Goal: Task Accomplishment & Management: Use online tool/utility

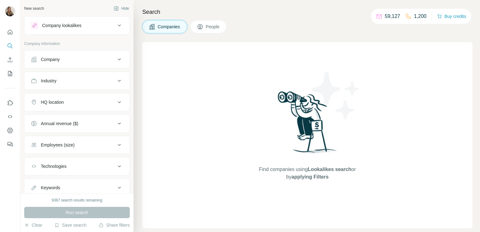
click at [90, 52] on button "Company" at bounding box center [76, 59] width 105 height 15
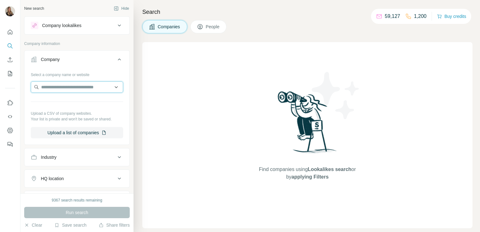
click at [57, 87] on input "text" at bounding box center [77, 86] width 92 height 11
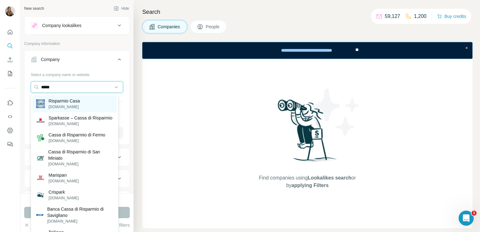
type input "*****"
click at [59, 102] on p "Risparmio Casa" at bounding box center [64, 101] width 31 height 6
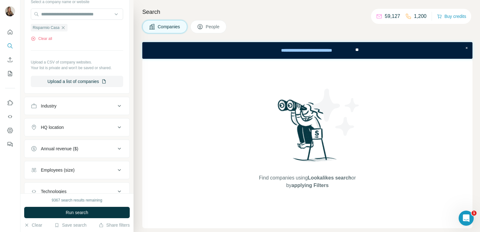
scroll to position [74, 0]
click at [77, 134] on div "HQ location" at bounding box center [77, 126] width 106 height 18
click at [78, 133] on div "HQ location" at bounding box center [77, 126] width 106 height 18
click at [88, 128] on div "HQ location" at bounding box center [73, 126] width 85 height 6
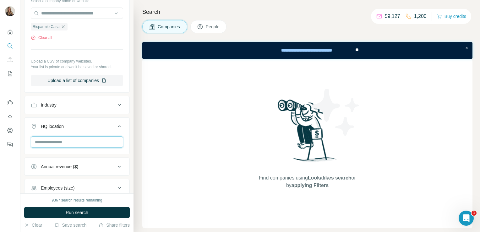
click at [77, 138] on input "text" at bounding box center [77, 141] width 92 height 11
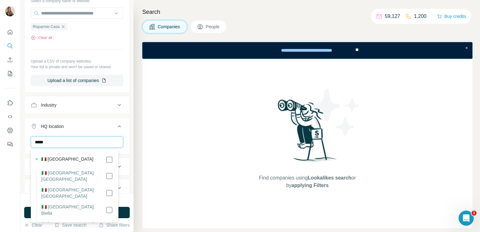
type input "*****"
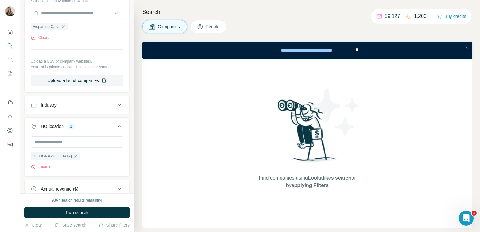
click at [139, 201] on div "Search Companies People Find companies using Lookalikes search or by applying F…" at bounding box center [306, 116] width 346 height 232
click at [100, 214] on button "Run search" at bounding box center [77, 212] width 106 height 11
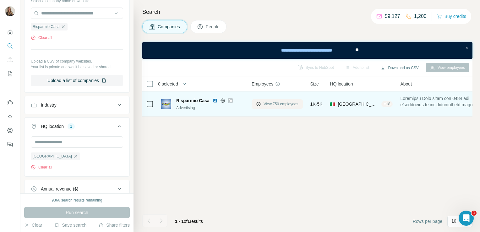
click at [270, 104] on span "View 750 employees" at bounding box center [280, 104] width 35 height 6
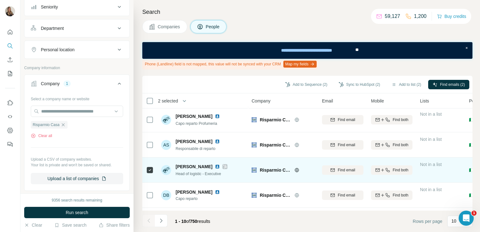
scroll to position [152, 0]
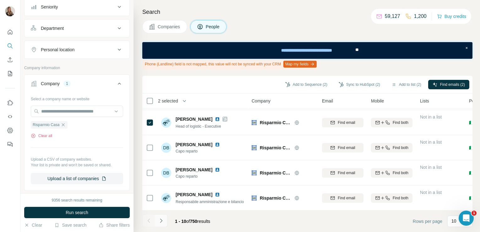
click at [163, 223] on icon "Navigate to next page" at bounding box center [161, 220] width 6 height 6
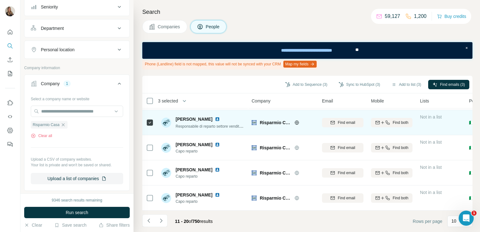
click at [215, 116] on img at bounding box center [217, 118] width 5 height 5
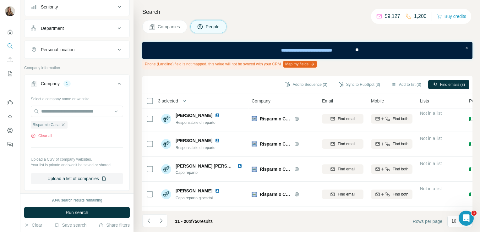
scroll to position [0, 0]
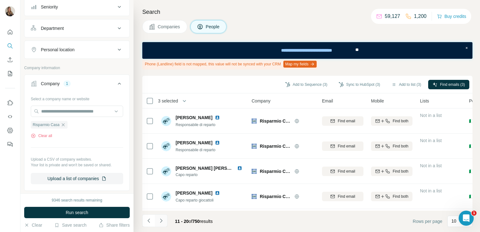
click at [156, 223] on button "Navigate to next page" at bounding box center [161, 220] width 13 height 13
click at [163, 223] on icon "Navigate to next page" at bounding box center [161, 220] width 6 height 6
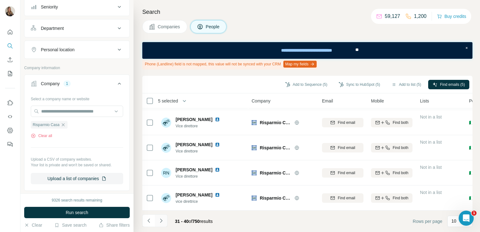
click at [159, 216] on button "Navigate to next page" at bounding box center [161, 220] width 13 height 13
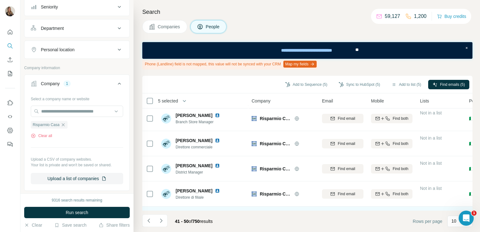
scroll to position [0, 0]
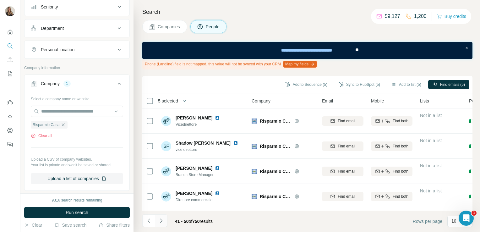
click at [162, 225] on button "Navigate to next page" at bounding box center [161, 220] width 13 height 13
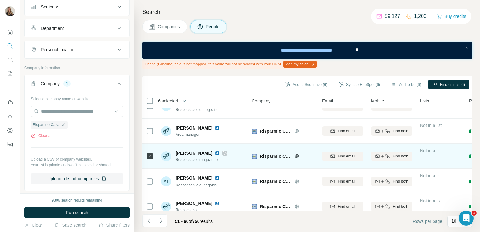
scroll to position [152, 0]
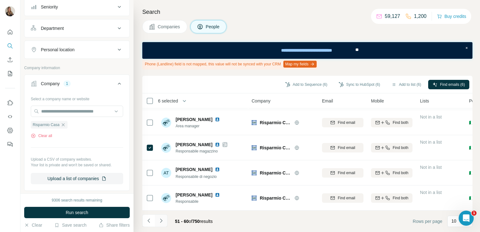
click at [162, 220] on icon "Navigate to next page" at bounding box center [161, 220] width 6 height 6
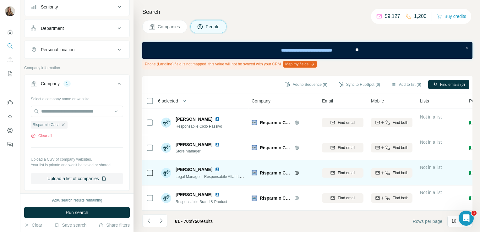
click at [215, 169] on img at bounding box center [217, 169] width 5 height 5
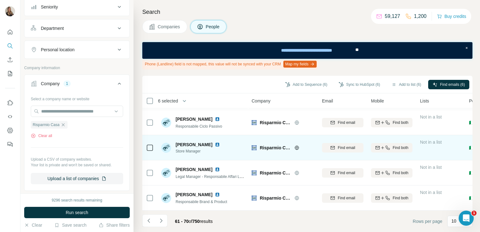
scroll to position [89, 0]
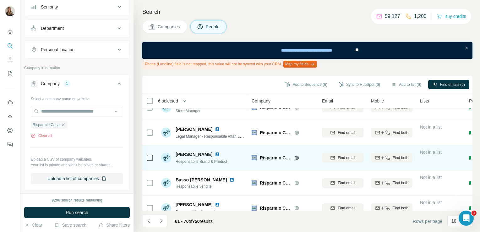
click at [150, 161] on icon at bounding box center [150, 158] width 8 height 8
click at [217, 154] on img at bounding box center [217, 154] width 5 height 5
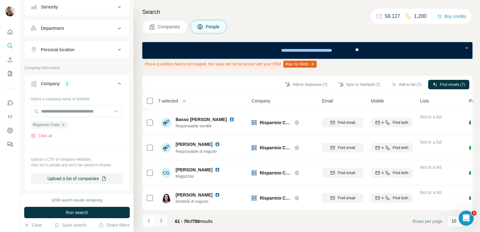
click at [162, 222] on icon "Navigate to next page" at bounding box center [161, 220] width 6 height 6
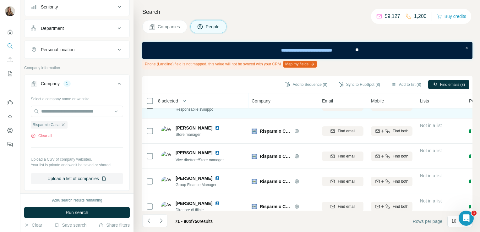
scroll to position [71, 0]
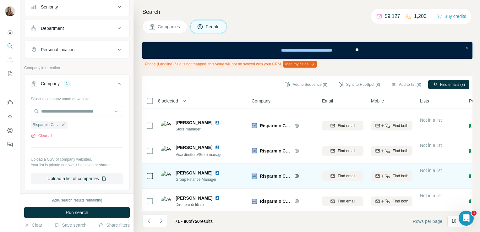
click at [151, 171] on div at bounding box center [150, 175] width 8 height 17
click at [220, 174] on img at bounding box center [217, 172] width 5 height 5
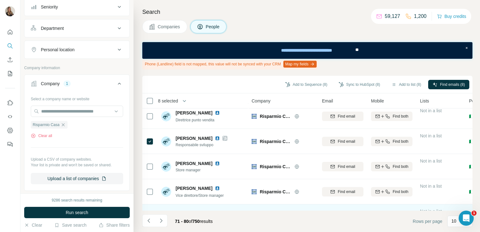
scroll to position [0, 0]
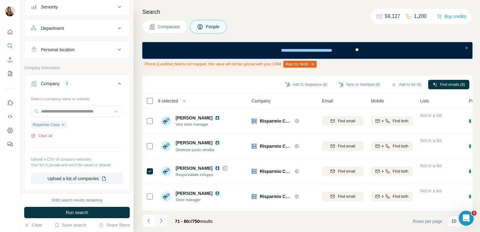
click at [161, 220] on icon "Navigate to next page" at bounding box center [161, 220] width 2 height 4
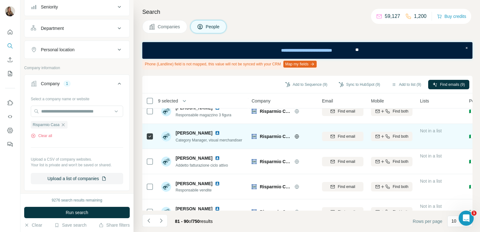
scroll to position [152, 0]
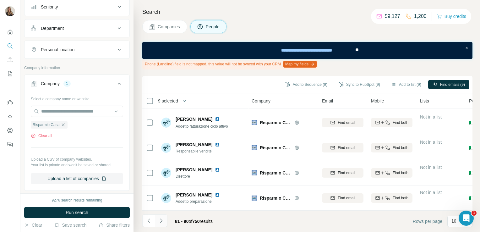
click at [163, 222] on icon "Navigate to next page" at bounding box center [161, 220] width 6 height 6
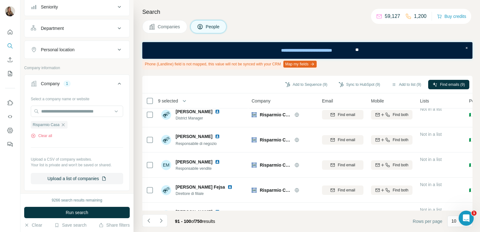
scroll to position [0, 0]
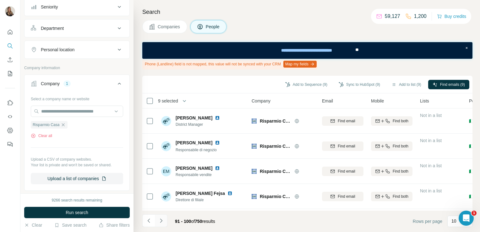
click at [160, 220] on icon "Navigate to next page" at bounding box center [161, 220] width 6 height 6
click at [162, 224] on button "Navigate to next page" at bounding box center [161, 220] width 13 height 13
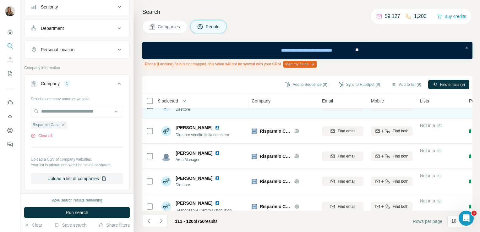
scroll to position [152, 0]
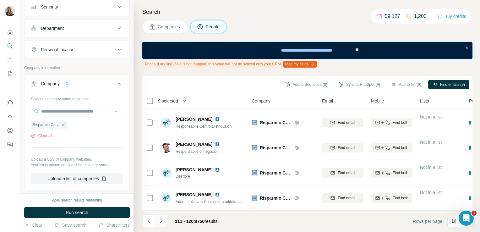
click at [158, 218] on icon "Navigate to next page" at bounding box center [161, 220] width 6 height 6
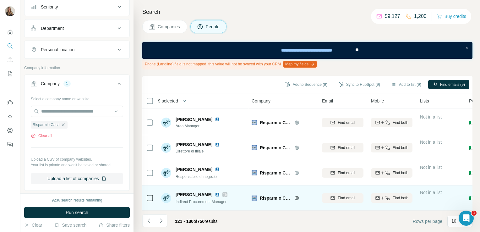
click at [215, 193] on img at bounding box center [217, 194] width 5 height 5
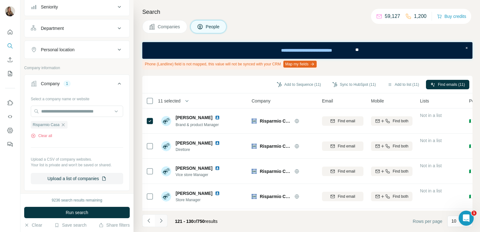
click at [162, 221] on icon "Navigate to next page" at bounding box center [161, 220] width 6 height 6
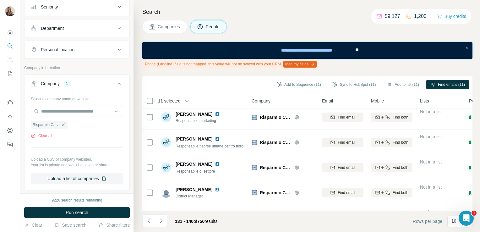
scroll to position [152, 0]
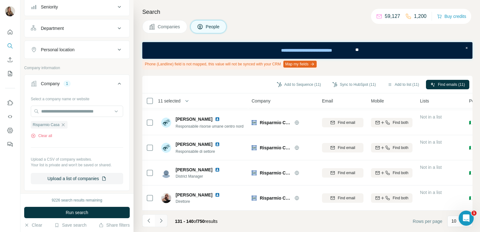
click at [159, 223] on icon "Navigate to next page" at bounding box center [161, 220] width 6 height 6
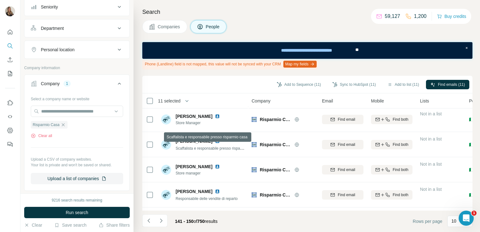
scroll to position [0, 0]
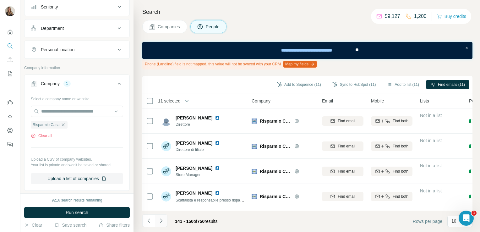
click at [165, 218] on button "Navigate to next page" at bounding box center [161, 220] width 13 height 13
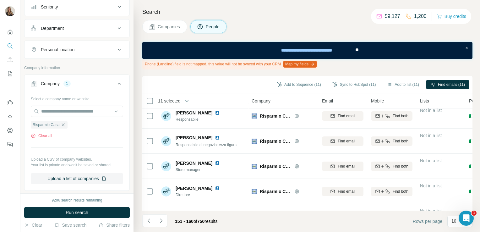
scroll to position [152, 0]
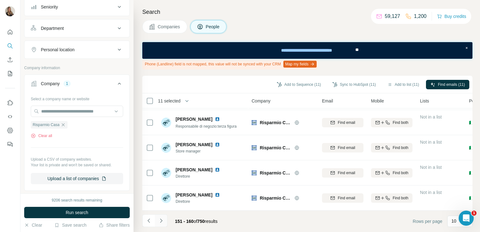
click at [160, 225] on button "Navigate to next page" at bounding box center [161, 220] width 13 height 13
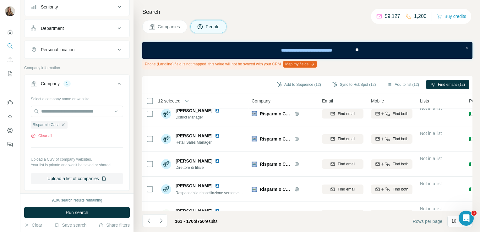
scroll to position [0, 0]
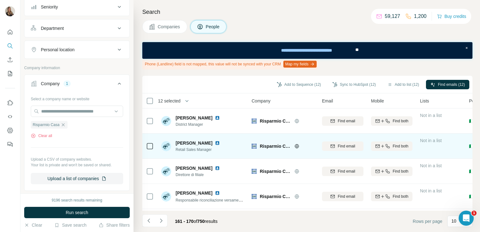
click at [155, 145] on td at bounding box center [149, 145] width 15 height 25
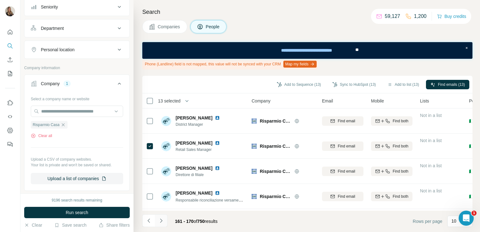
click at [163, 220] on icon "Navigate to next page" at bounding box center [161, 220] width 6 height 6
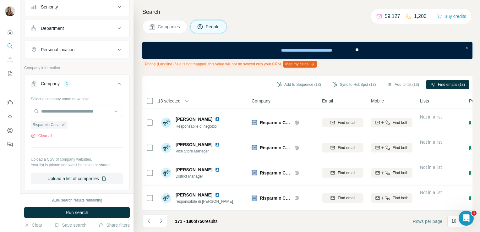
scroll to position [152, 0]
click at [161, 223] on icon "Navigate to next page" at bounding box center [161, 220] width 6 height 6
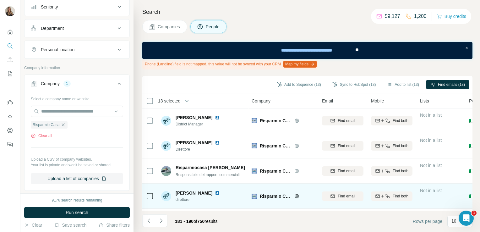
scroll to position [0, 0]
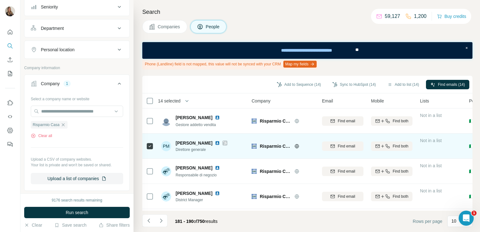
click at [215, 144] on img at bounding box center [217, 142] width 5 height 5
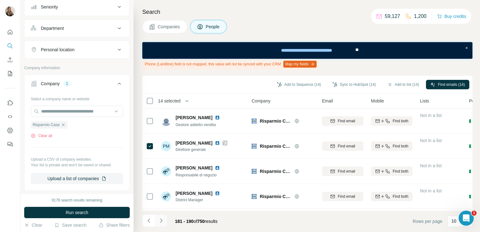
click at [160, 222] on icon "Navigate to next page" at bounding box center [161, 220] width 6 height 6
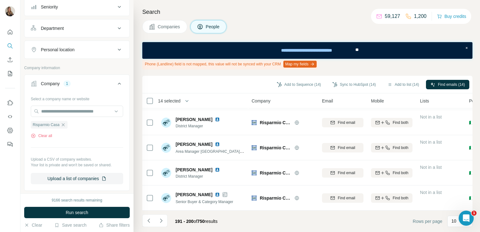
scroll to position [152, 0]
click at [160, 222] on icon "Navigate to next page" at bounding box center [161, 220] width 2 height 4
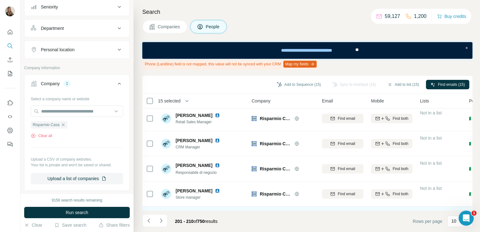
scroll to position [6, 0]
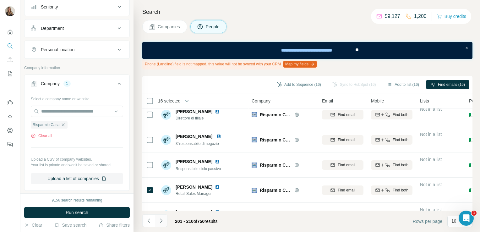
click at [162, 220] on icon "Navigate to next page" at bounding box center [161, 220] width 6 height 6
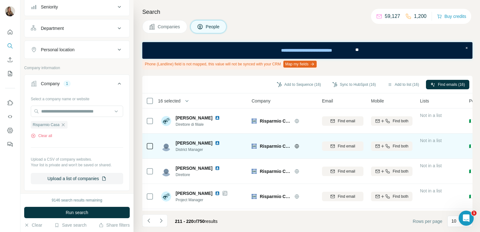
scroll to position [19, 0]
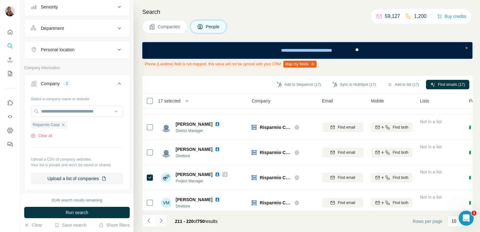
click at [161, 223] on icon "Navigate to next page" at bounding box center [161, 220] width 6 height 6
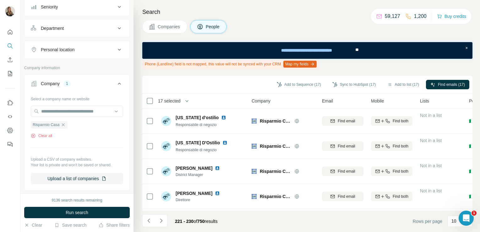
scroll to position [0, 0]
click at [164, 216] on button "Navigate to next page" at bounding box center [161, 220] width 13 height 13
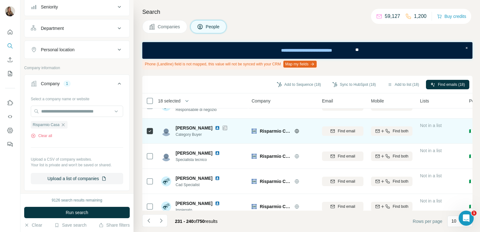
scroll to position [152, 0]
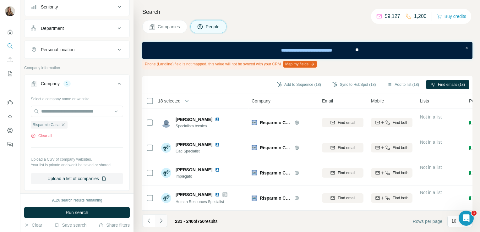
click at [162, 219] on icon "Navigate to next page" at bounding box center [161, 220] width 6 height 6
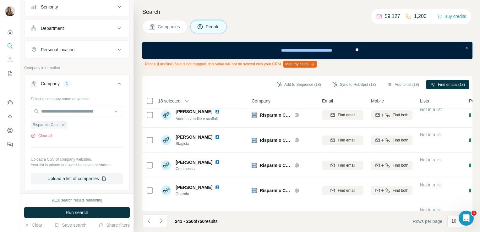
scroll to position [0, 0]
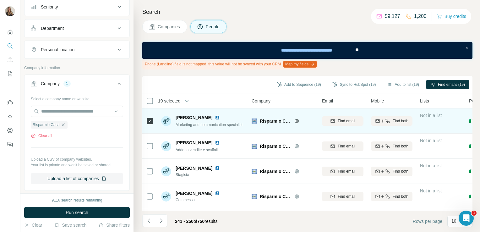
click at [216, 116] on img at bounding box center [217, 117] width 5 height 5
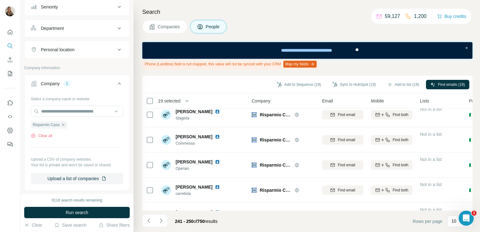
scroll to position [152, 0]
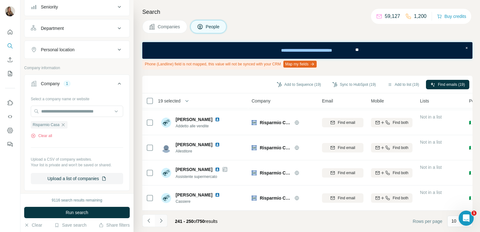
click at [162, 218] on icon "Navigate to next page" at bounding box center [161, 220] width 6 height 6
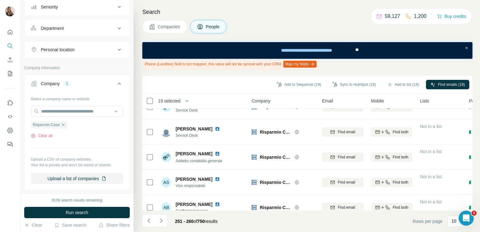
scroll to position [0, 0]
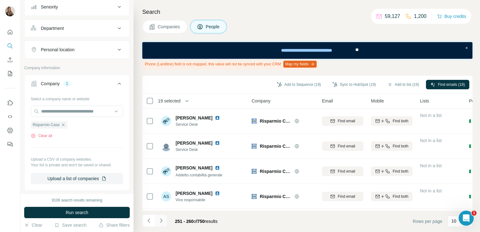
click at [164, 221] on button "Navigate to next page" at bounding box center [161, 220] width 13 height 13
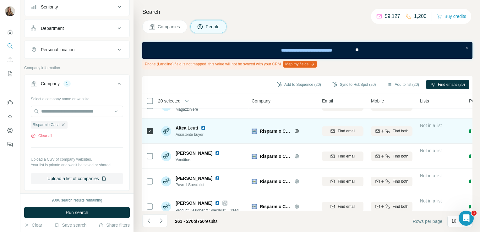
scroll to position [152, 0]
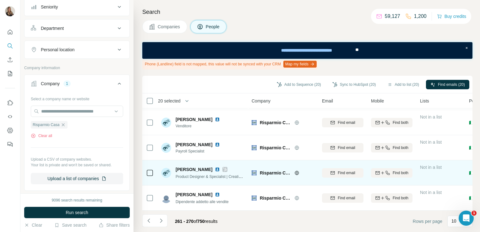
click at [146, 170] on icon at bounding box center [150, 173] width 8 height 8
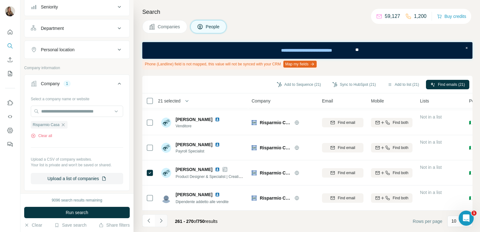
click at [158, 225] on button "Navigate to next page" at bounding box center [161, 220] width 13 height 13
click at [165, 218] on button "Navigate to next page" at bounding box center [161, 220] width 13 height 13
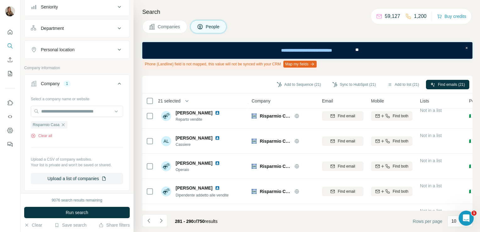
scroll to position [0, 0]
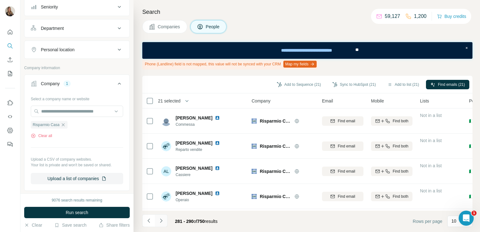
click at [161, 221] on icon "Navigate to next page" at bounding box center [161, 220] width 6 height 6
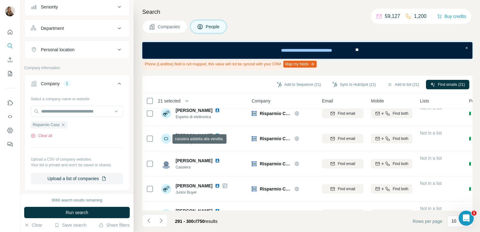
scroll to position [152, 0]
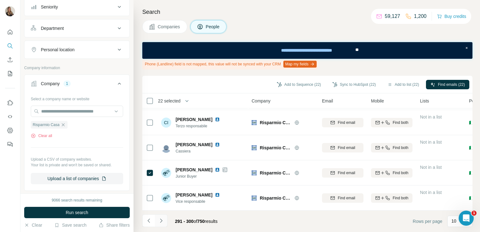
click at [160, 221] on icon "Navigate to next page" at bounding box center [161, 220] width 6 height 6
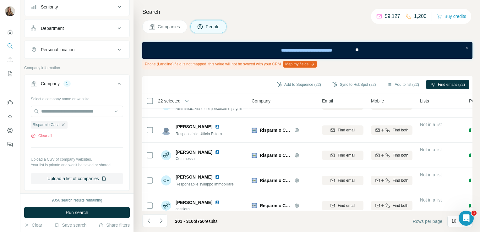
scroll to position [0, 0]
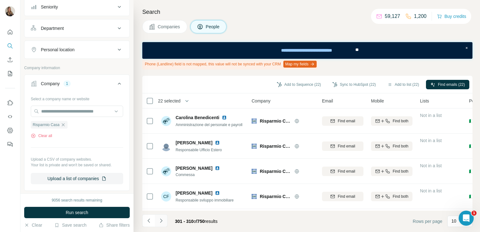
click at [163, 223] on icon "Navigate to next page" at bounding box center [161, 220] width 6 height 6
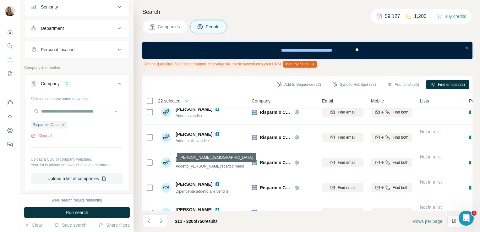
scroll to position [152, 0]
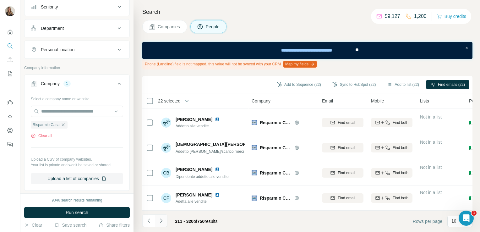
click at [162, 223] on icon "Navigate to next page" at bounding box center [161, 220] width 6 height 6
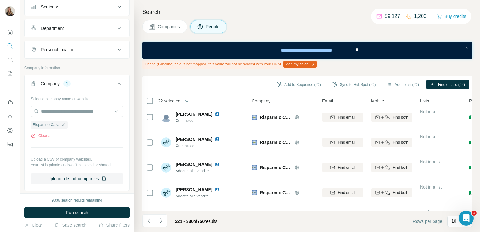
scroll to position [0, 0]
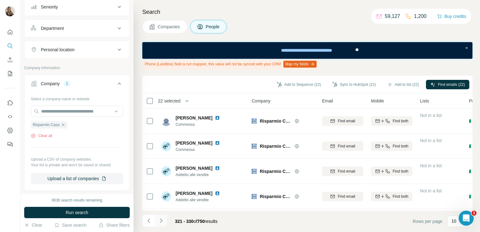
click at [161, 222] on icon "Navigate to next page" at bounding box center [161, 220] width 6 height 6
click at [163, 222] on icon "Navigate to next page" at bounding box center [161, 220] width 6 height 6
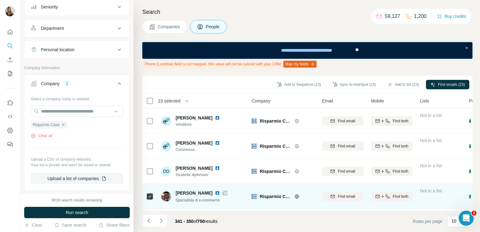
click at [215, 191] on img at bounding box center [217, 192] width 5 height 5
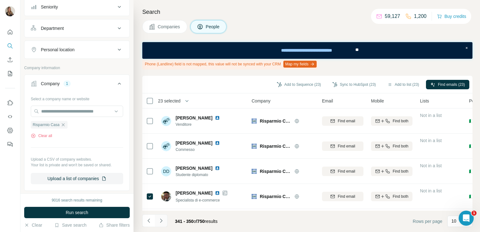
click at [160, 225] on button "Navigate to next page" at bounding box center [161, 220] width 13 height 13
click at [159, 219] on icon "Navigate to next page" at bounding box center [161, 220] width 6 height 6
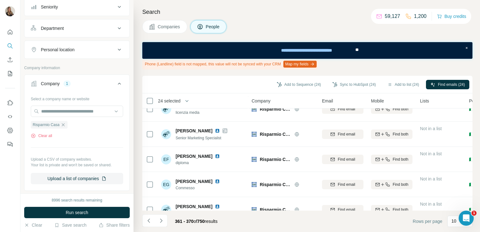
scroll to position [139, 0]
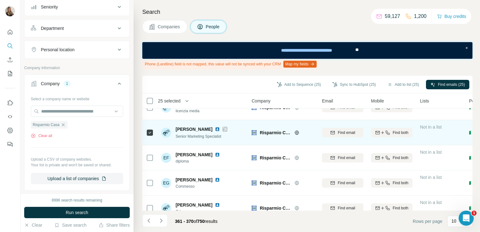
click at [225, 128] on icon at bounding box center [225, 129] width 4 height 5
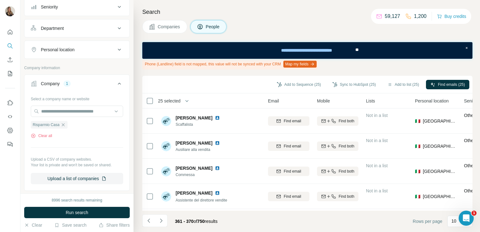
scroll to position [0, 0]
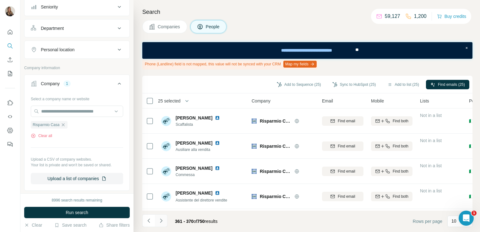
click at [162, 216] on button "Navigate to next page" at bounding box center [161, 220] width 13 height 13
click at [159, 225] on button "Navigate to next page" at bounding box center [161, 220] width 13 height 13
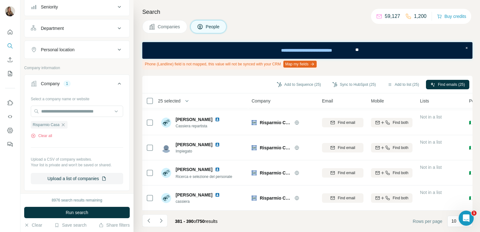
scroll to position [152, 0]
click at [160, 219] on icon "Navigate to next page" at bounding box center [161, 220] width 2 height 4
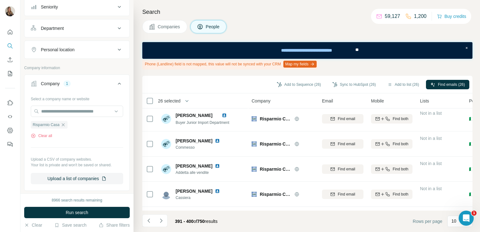
scroll to position [0, 0]
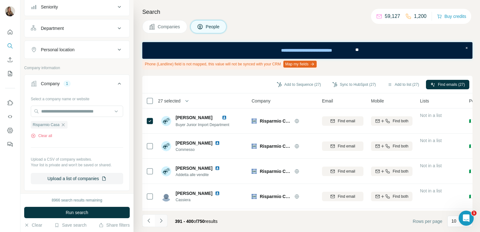
click at [160, 219] on icon "Navigate to next page" at bounding box center [161, 220] width 6 height 6
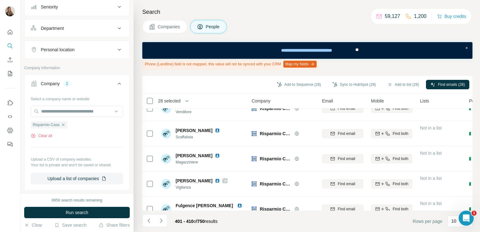
scroll to position [152, 0]
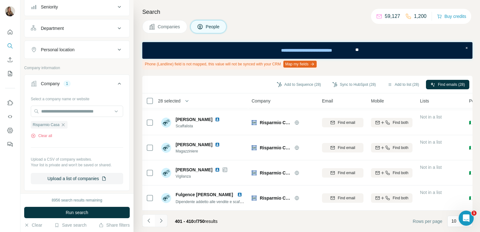
click at [160, 217] on button "Navigate to next page" at bounding box center [161, 220] width 13 height 13
click at [164, 225] on button "Navigate to next page" at bounding box center [161, 220] width 13 height 13
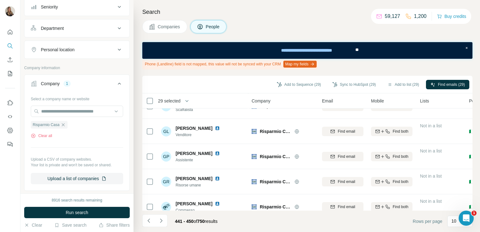
scroll to position [0, 0]
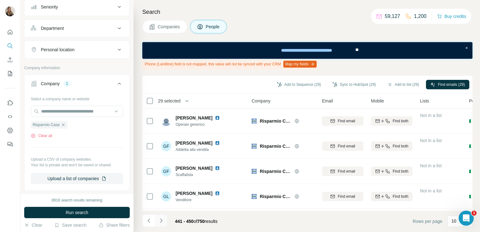
click at [162, 219] on icon "Navigate to next page" at bounding box center [161, 220] width 6 height 6
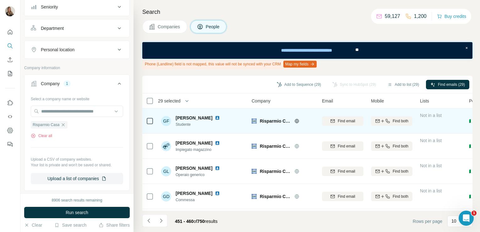
scroll to position [152, 0]
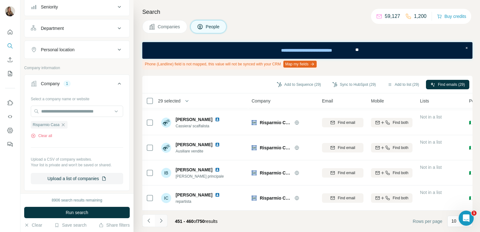
click at [164, 221] on icon "Navigate to next page" at bounding box center [161, 220] width 6 height 6
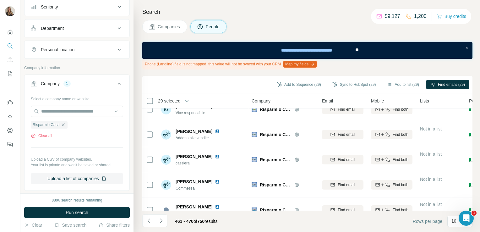
scroll to position [0, 0]
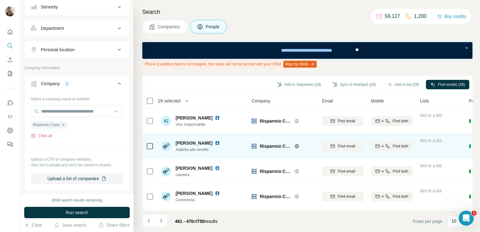
click at [269, 156] on td "Risparmio Casa" at bounding box center [283, 145] width 70 height 25
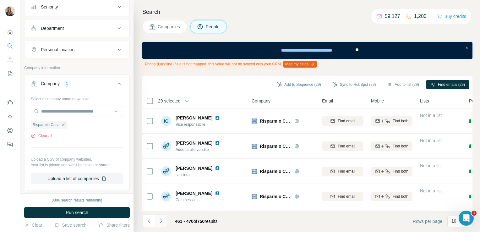
click at [160, 215] on button "Navigate to next page" at bounding box center [161, 220] width 13 height 13
click at [156, 220] on button "Navigate to next page" at bounding box center [161, 220] width 13 height 13
click at [160, 222] on icon "Navigate to next page" at bounding box center [161, 220] width 2 height 4
click at [161, 222] on icon "Navigate to next page" at bounding box center [161, 220] width 2 height 4
click at [162, 218] on icon "Navigate to next page" at bounding box center [161, 220] width 6 height 6
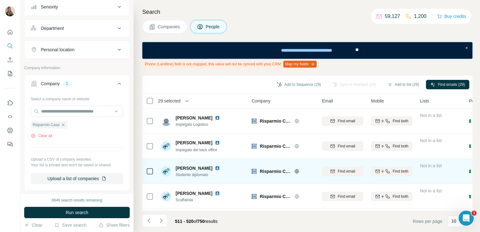
scroll to position [152, 0]
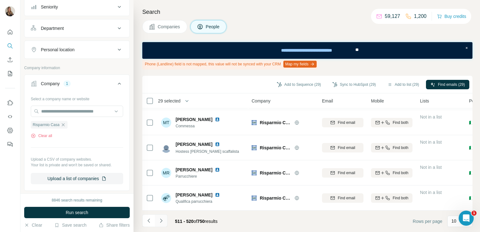
click at [164, 222] on button "Navigate to next page" at bounding box center [161, 220] width 13 height 13
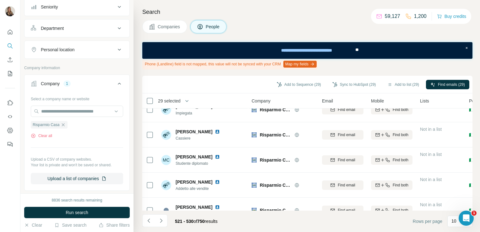
scroll to position [0, 0]
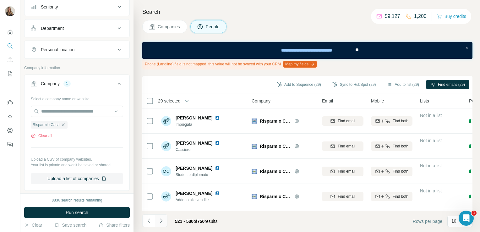
click at [158, 223] on icon "Navigate to next page" at bounding box center [161, 220] width 6 height 6
click at [164, 219] on button "Navigate to next page" at bounding box center [161, 220] width 13 height 13
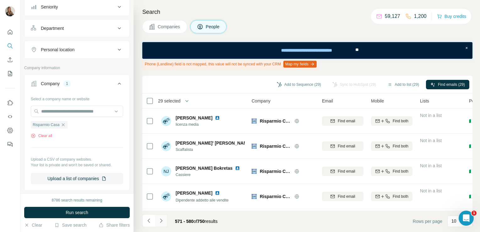
click at [164, 219] on button "Navigate to next page" at bounding box center [161, 220] width 13 height 13
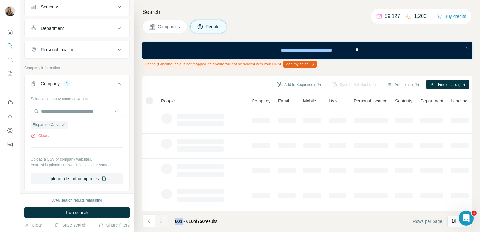
click at [164, 219] on div at bounding box center [161, 220] width 13 height 13
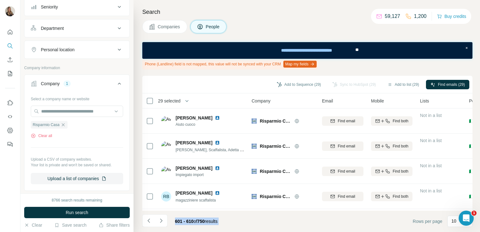
click at [164, 219] on div at bounding box center [161, 220] width 13 height 13
drag, startPoint x: 164, startPoint y: 219, endPoint x: 231, endPoint y: 220, distance: 67.5
click at [231, 220] on footer "601 - 610 of 750 results Rows per page 10" at bounding box center [307, 220] width 330 height 21
click at [399, 87] on button "Add to list (29)" at bounding box center [403, 84] width 41 height 9
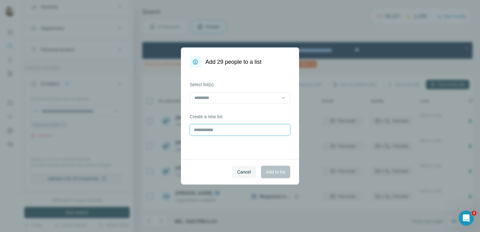
click at [215, 130] on input "text" at bounding box center [240, 129] width 100 height 11
type input "*********"
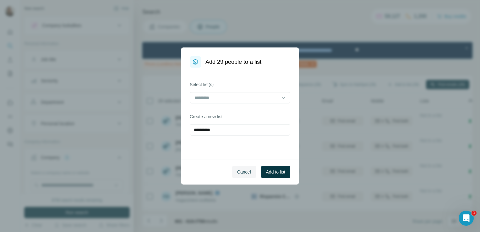
scroll to position [74, 0]
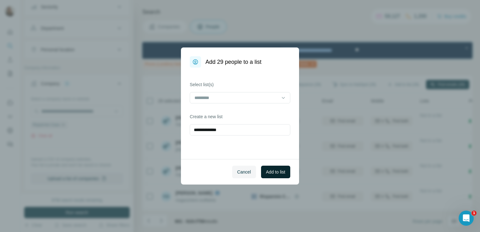
type input "**********"
click at [275, 168] on button "Add to list" at bounding box center [275, 171] width 29 height 13
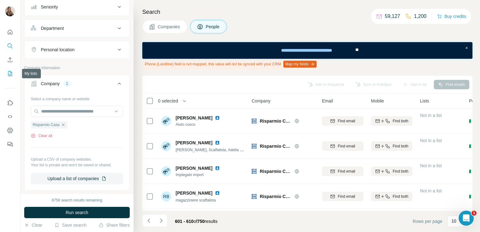
click at [9, 74] on icon "My lists" at bounding box center [10, 73] width 6 height 6
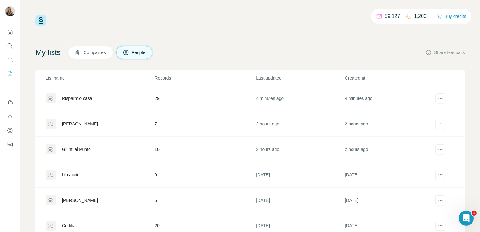
click at [68, 98] on div "Risparmio casa" at bounding box center [77, 98] width 30 height 6
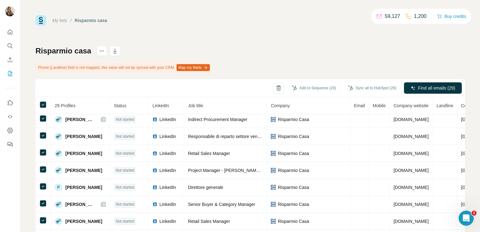
scroll to position [46, 0]
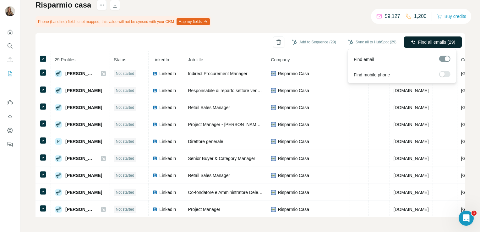
click at [414, 38] on button "Find all emails (29)" at bounding box center [433, 41] width 58 height 11
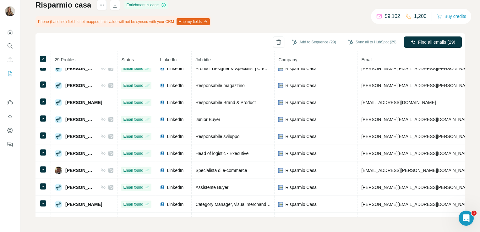
scroll to position [0, 0]
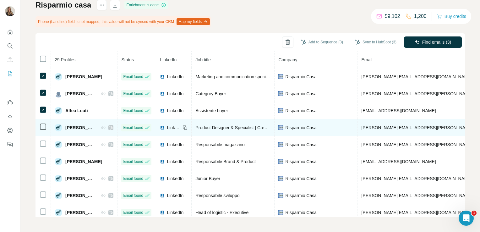
click at [45, 122] on td at bounding box center [42, 127] width 15 height 17
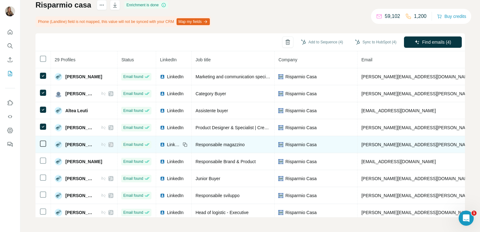
click at [43, 140] on icon at bounding box center [43, 144] width 8 height 8
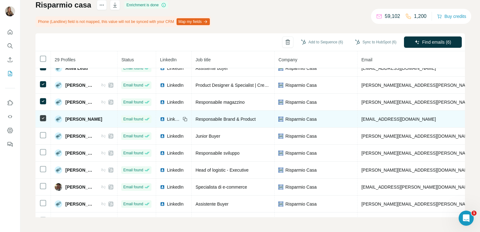
scroll to position [46, 0]
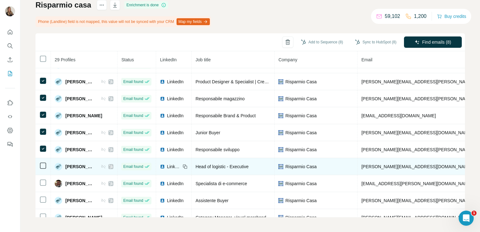
click at [43, 160] on td at bounding box center [42, 166] width 15 height 17
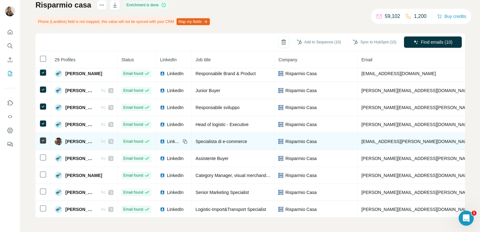
scroll to position [92, 0]
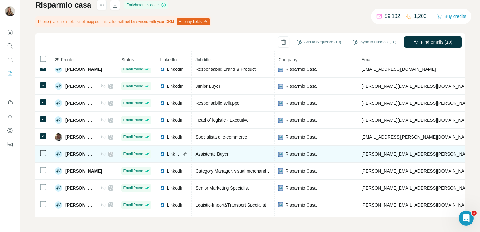
click at [44, 155] on icon at bounding box center [43, 153] width 8 height 8
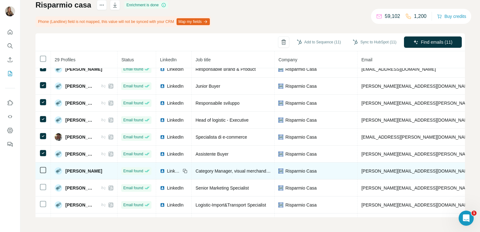
click at [43, 172] on td at bounding box center [42, 170] width 15 height 17
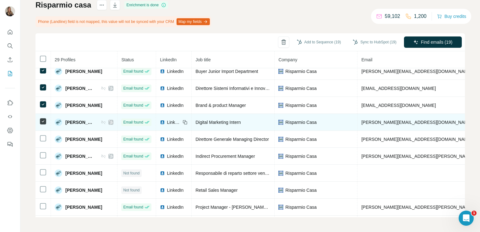
scroll to position [265, 0]
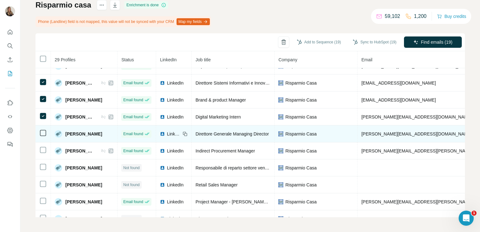
click at [42, 133] on icon at bounding box center [43, 133] width 8 height 8
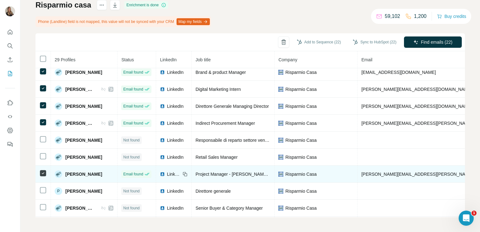
scroll to position [342, 0]
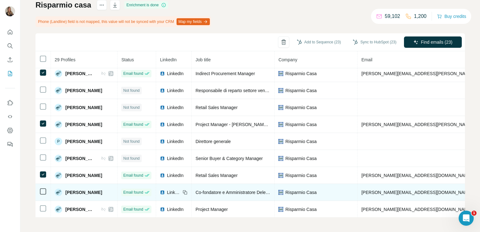
click at [39, 187] on icon at bounding box center [43, 191] width 8 height 8
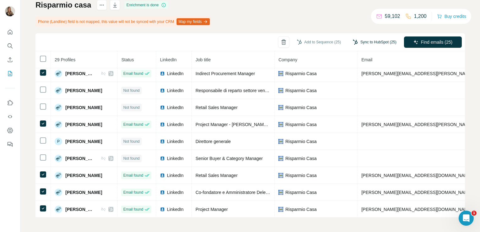
click at [359, 43] on button "Sync to HubSpot (25)" at bounding box center [374, 41] width 52 height 9
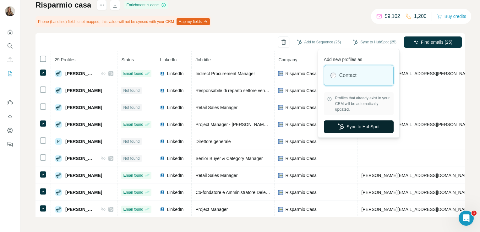
click at [353, 127] on button "Sync to HubSpot" at bounding box center [359, 126] width 70 height 13
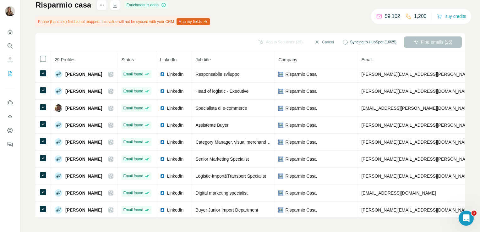
scroll to position [99, 0]
